Goal: Information Seeking & Learning: Learn about a topic

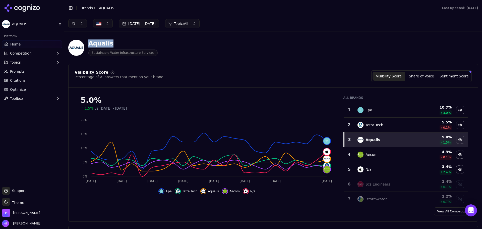
click at [85, 10] on link "Brands" at bounding box center [87, 8] width 12 height 4
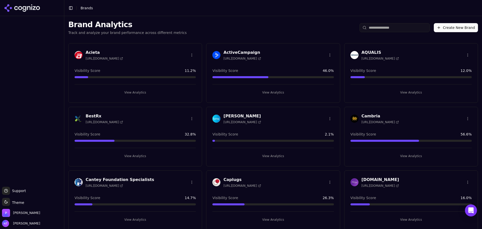
click at [92, 113] on h3 "BestRx" at bounding box center [104, 116] width 37 height 6
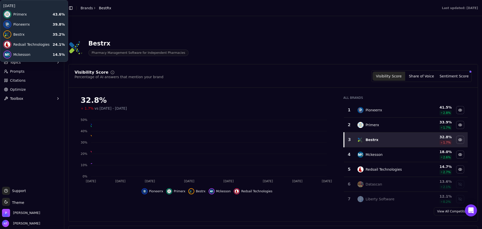
scroll to position [151, 0]
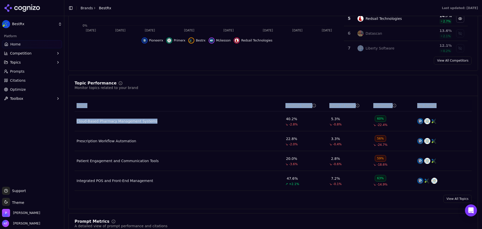
drag, startPoint x: 171, startPoint y: 125, endPoint x: 70, endPoint y: 120, distance: 100.9
click at [70, 120] on div "Topics Visibility Score Share of Voice Sentiment Top Brands Cloud-Based Pharmac…" at bounding box center [273, 145] width 409 height 91
drag, startPoint x: 165, startPoint y: 126, endPoint x: 75, endPoint y: 123, distance: 89.7
click at [75, 123] on td "Cloud-Based Pharmacy Management Systems" at bounding box center [179, 121] width 209 height 20
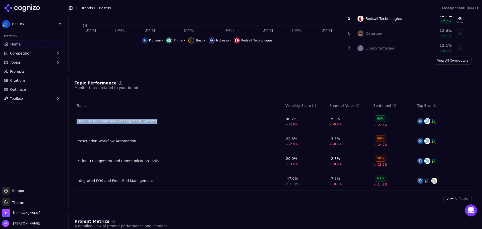
copy div "Cloud-Based Pharmacy Management Systems"
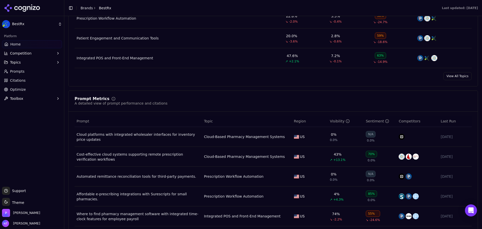
scroll to position [276, 0]
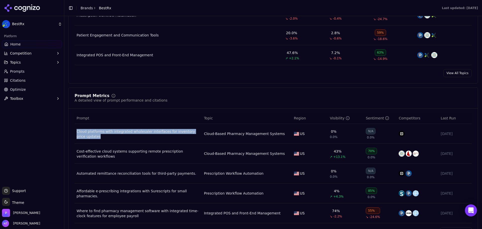
drag, startPoint x: 117, startPoint y: 140, endPoint x: 136, endPoint y: 115, distance: 32.1
click at [77, 131] on td "Cloud platforms with integrated wholesaler interfaces for inventory price updat…" at bounding box center [138, 134] width 127 height 20
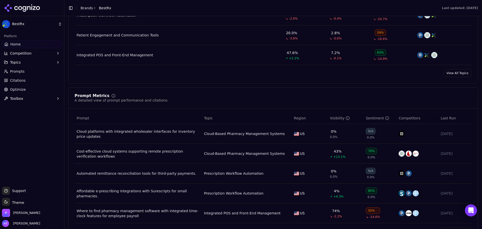
click at [176, 101] on div "Prompt Metrics A detailed view of prompt performance and citations" at bounding box center [273, 98] width 397 height 9
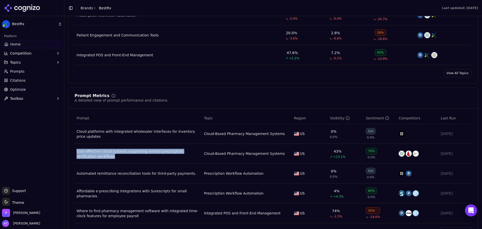
drag, startPoint x: 129, startPoint y: 161, endPoint x: 77, endPoint y: 152, distance: 52.7
click at [77, 152] on td "Cost-effective cloud systems supporting remote prescription verification workfl…" at bounding box center [138, 154] width 127 height 20
copy div "Cost-effective cloud systems supporting remote prescription verification workfl…"
